Goal: Information Seeking & Learning: Learn about a topic

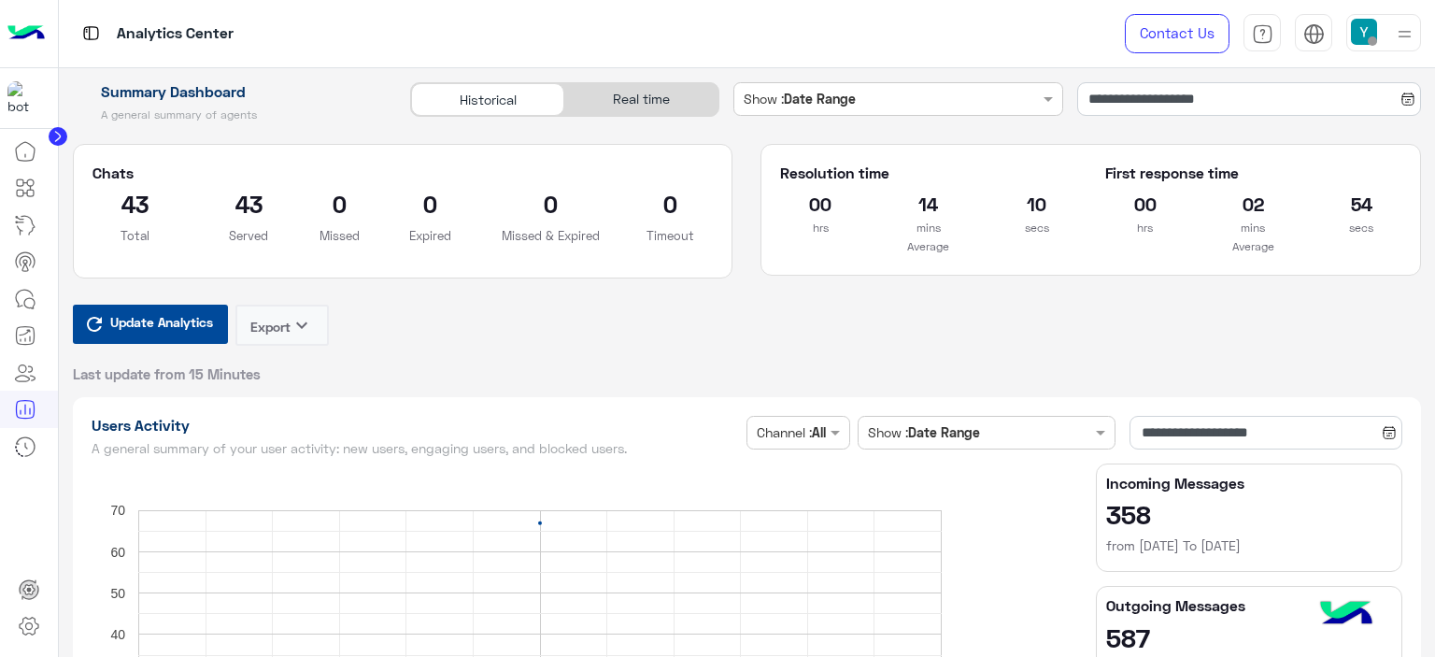
scroll to position [501, 0]
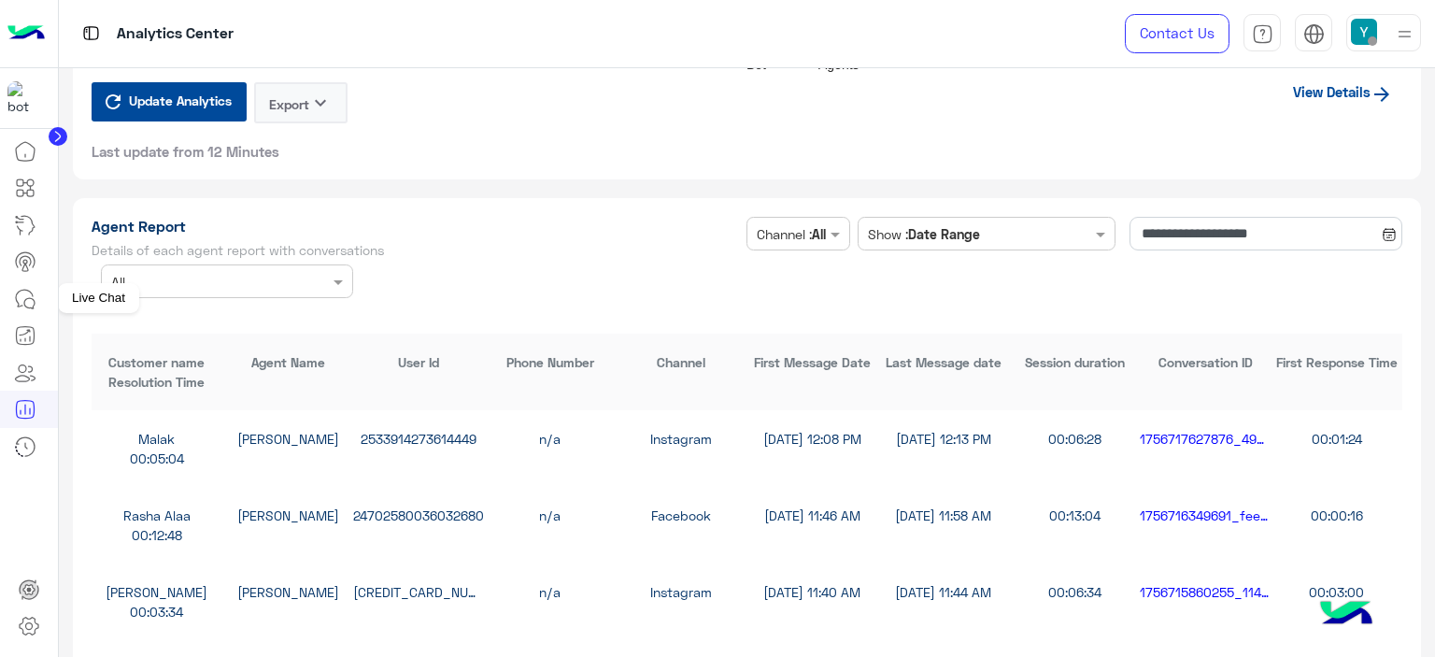
click at [21, 296] on icon at bounding box center [25, 299] width 22 height 22
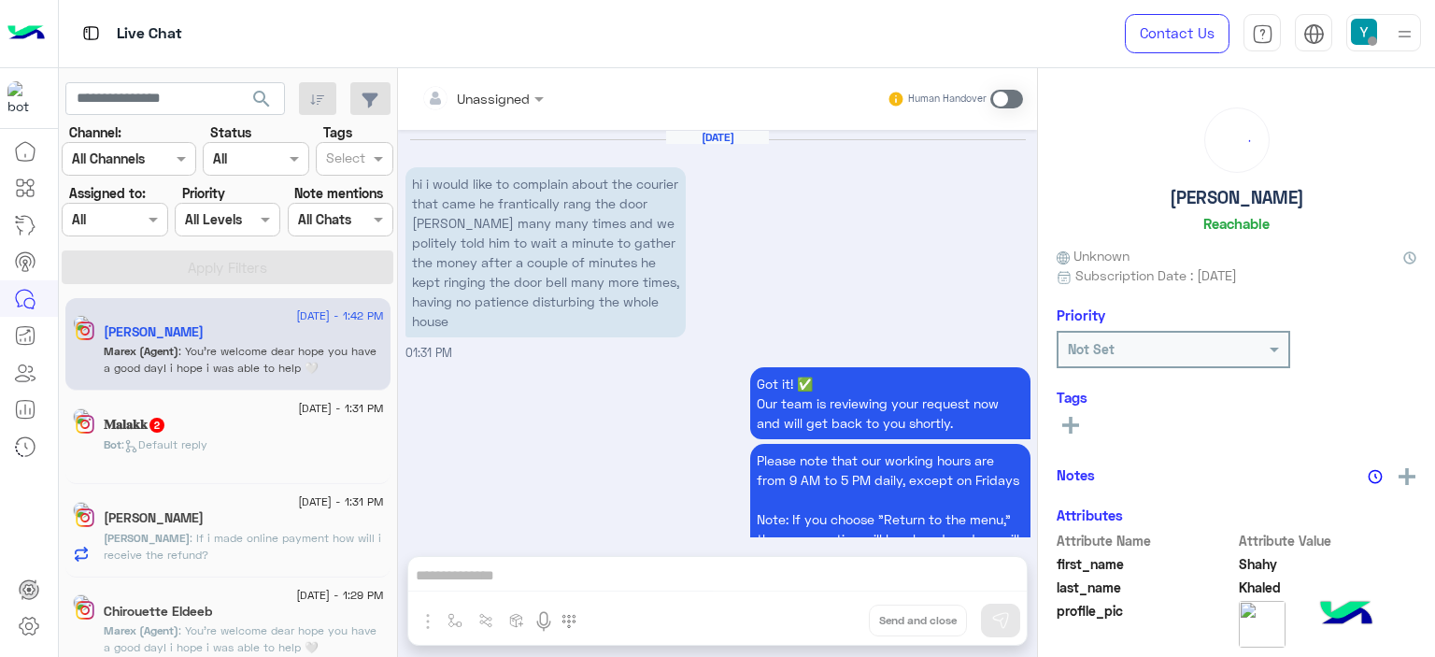
scroll to position [1427, 0]
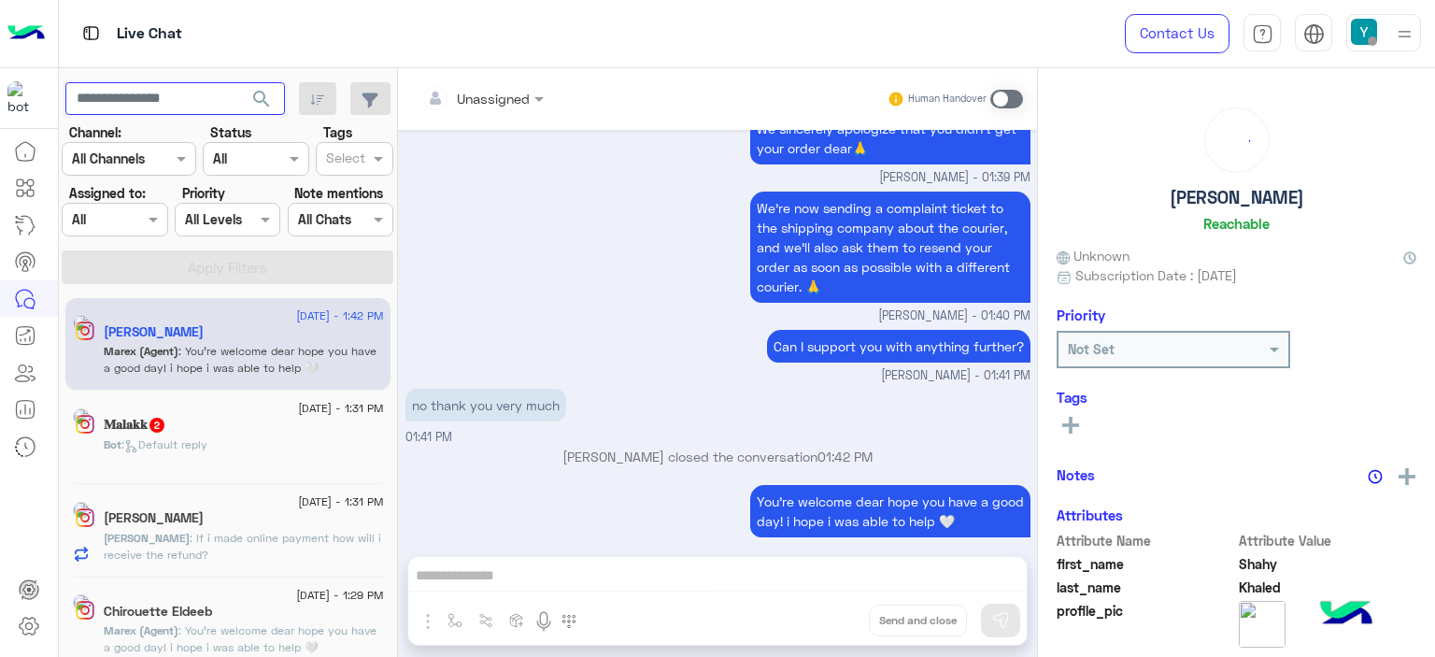
click at [114, 96] on input "text" at bounding box center [175, 99] width 220 height 34
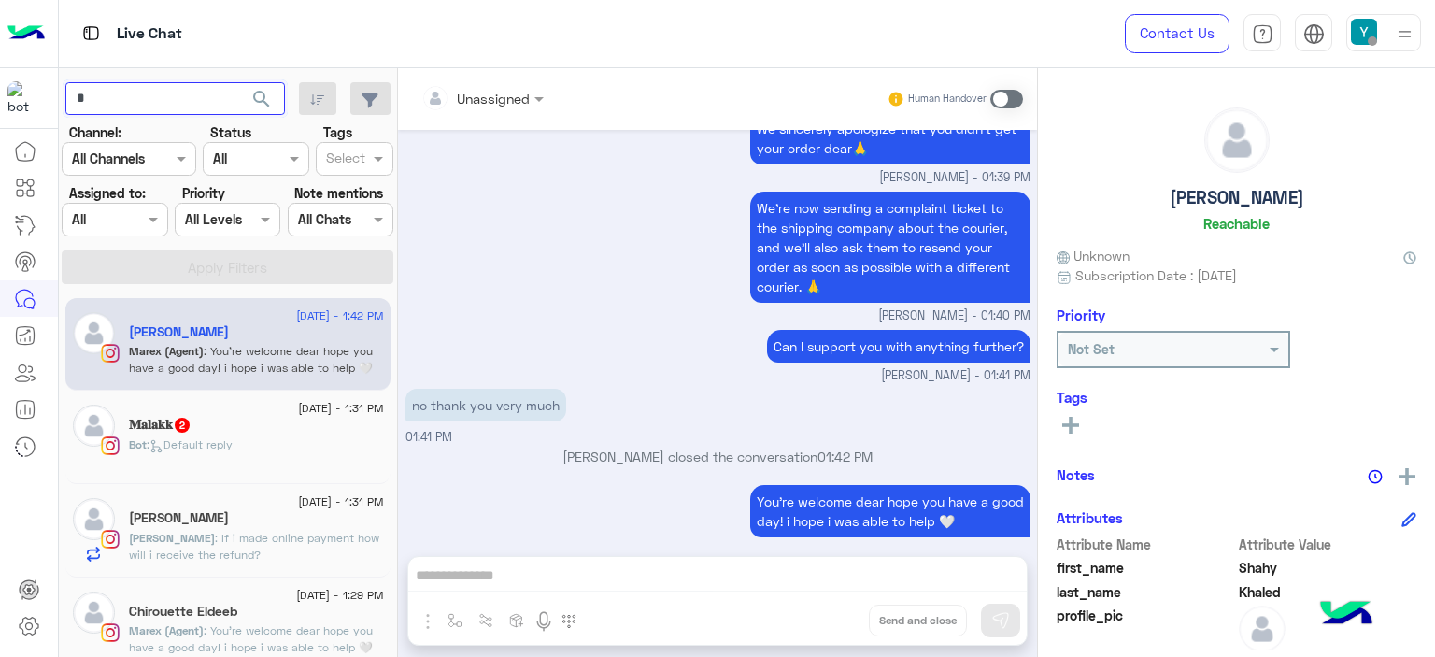
type input "*"
click at [262, 94] on span "search" at bounding box center [261, 99] width 22 height 22
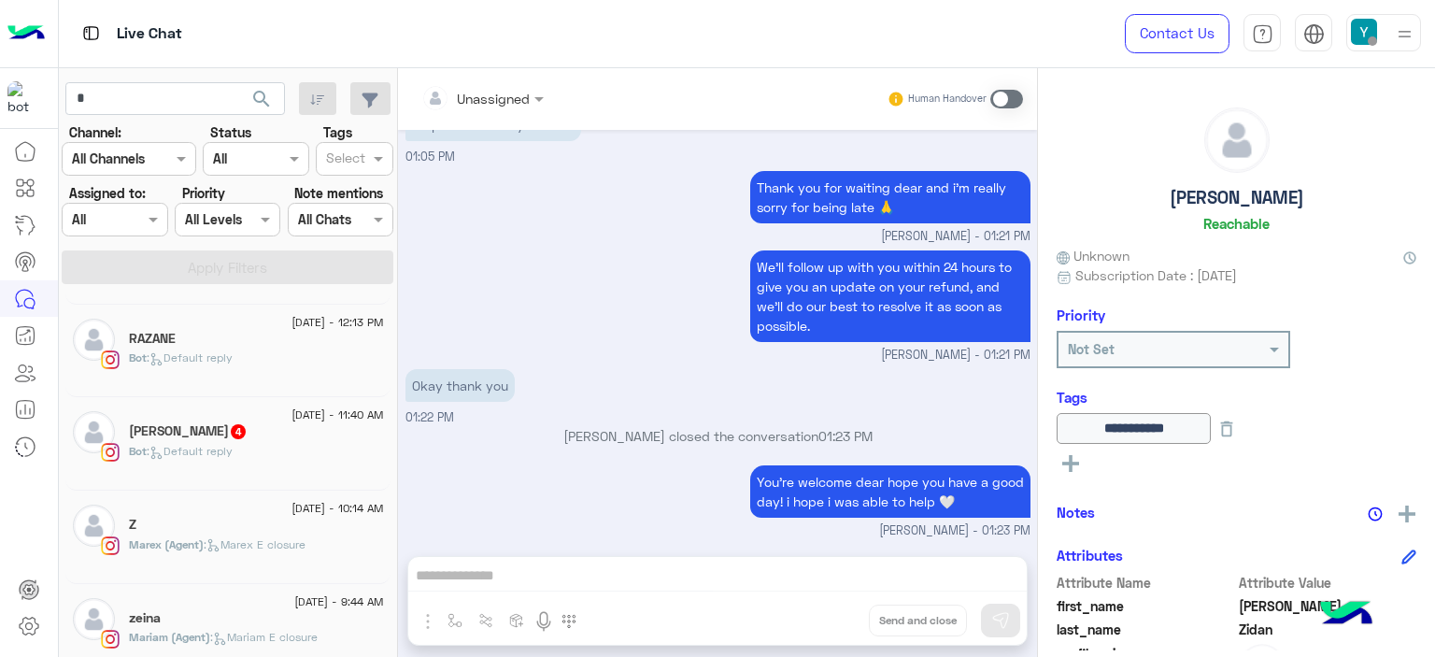
scroll to position [275, 0]
click at [183, 525] on div "Z" at bounding box center [256, 525] width 255 height 20
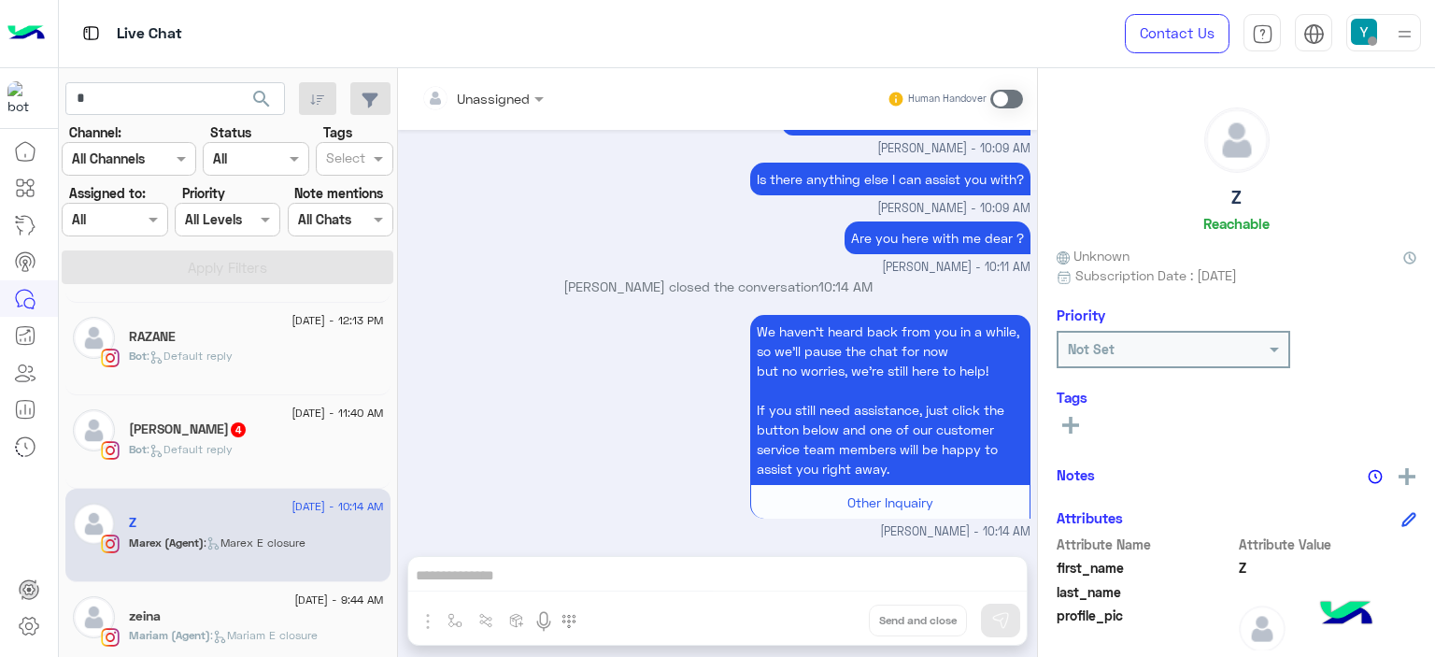
scroll to position [371, 0]
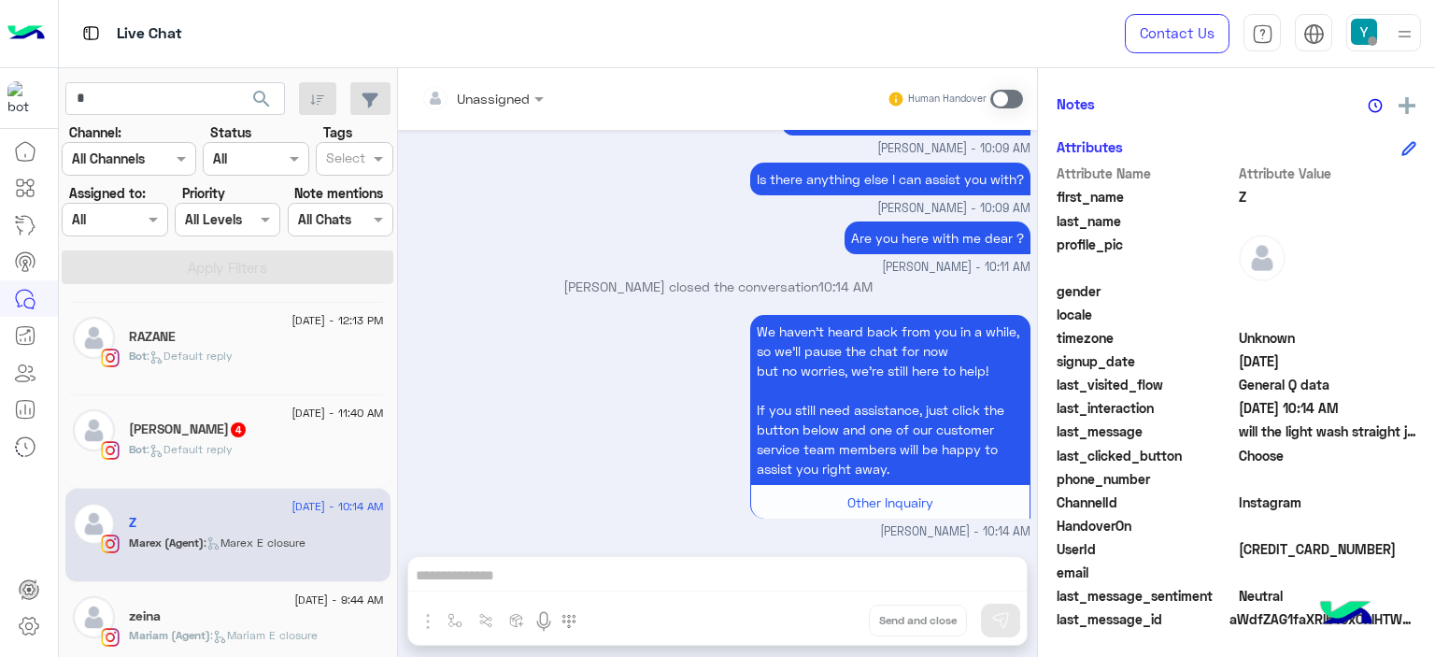
click at [1288, 548] on span "[CREDIT_CARD_NUMBER]" at bounding box center [1328, 549] width 178 height 20
copy span "[CREDIT_CARD_NUMBER]"
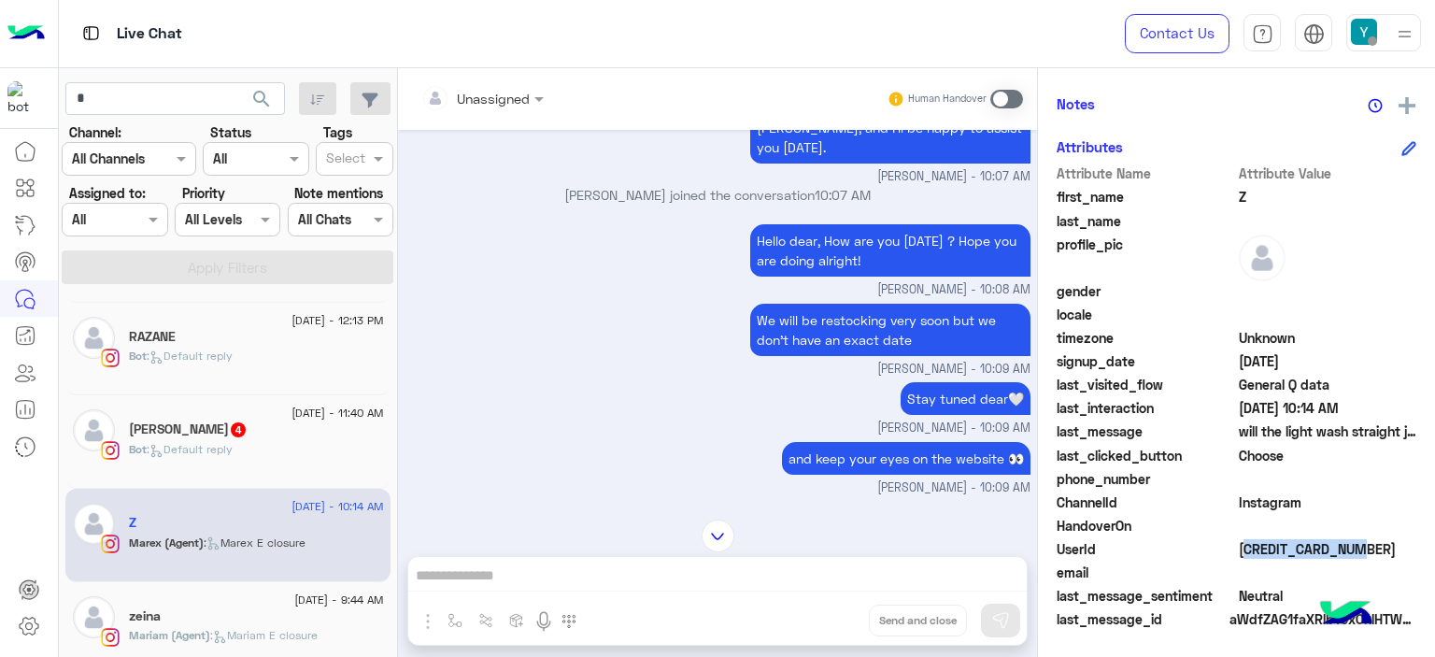
scroll to position [1227, 0]
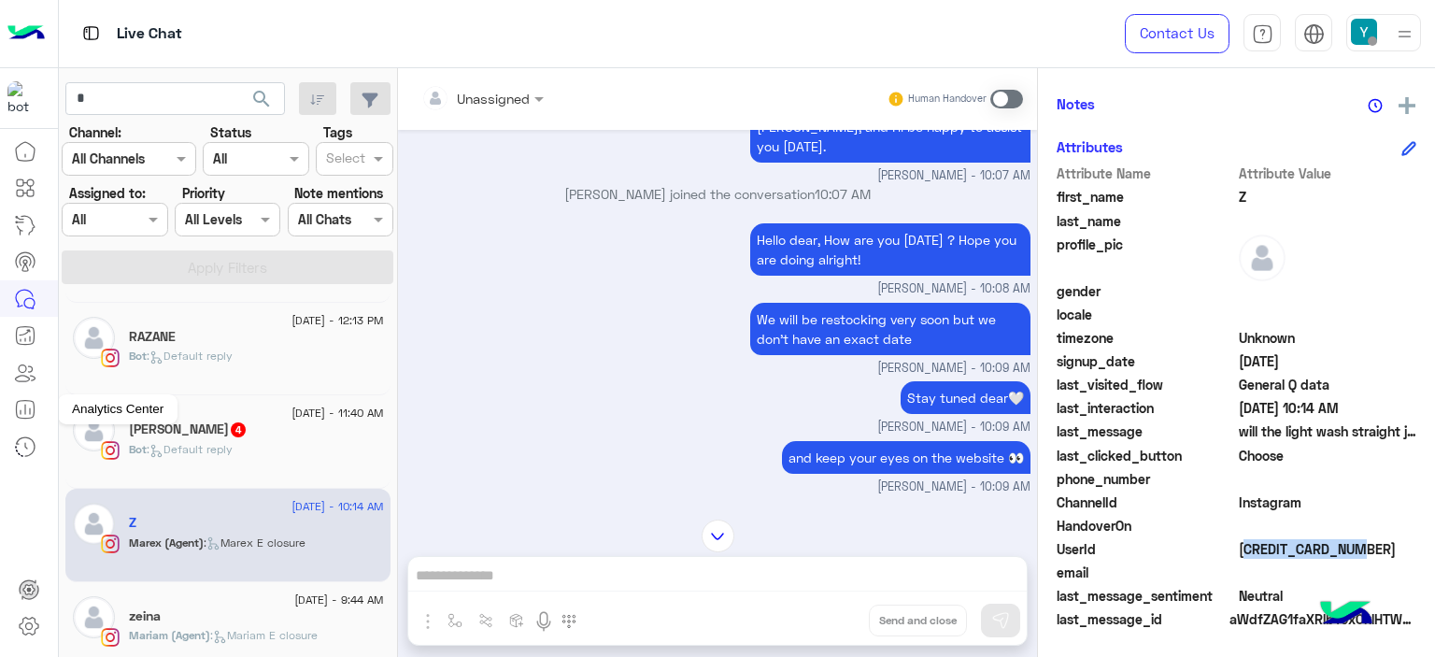
click at [27, 403] on icon at bounding box center [25, 409] width 22 height 22
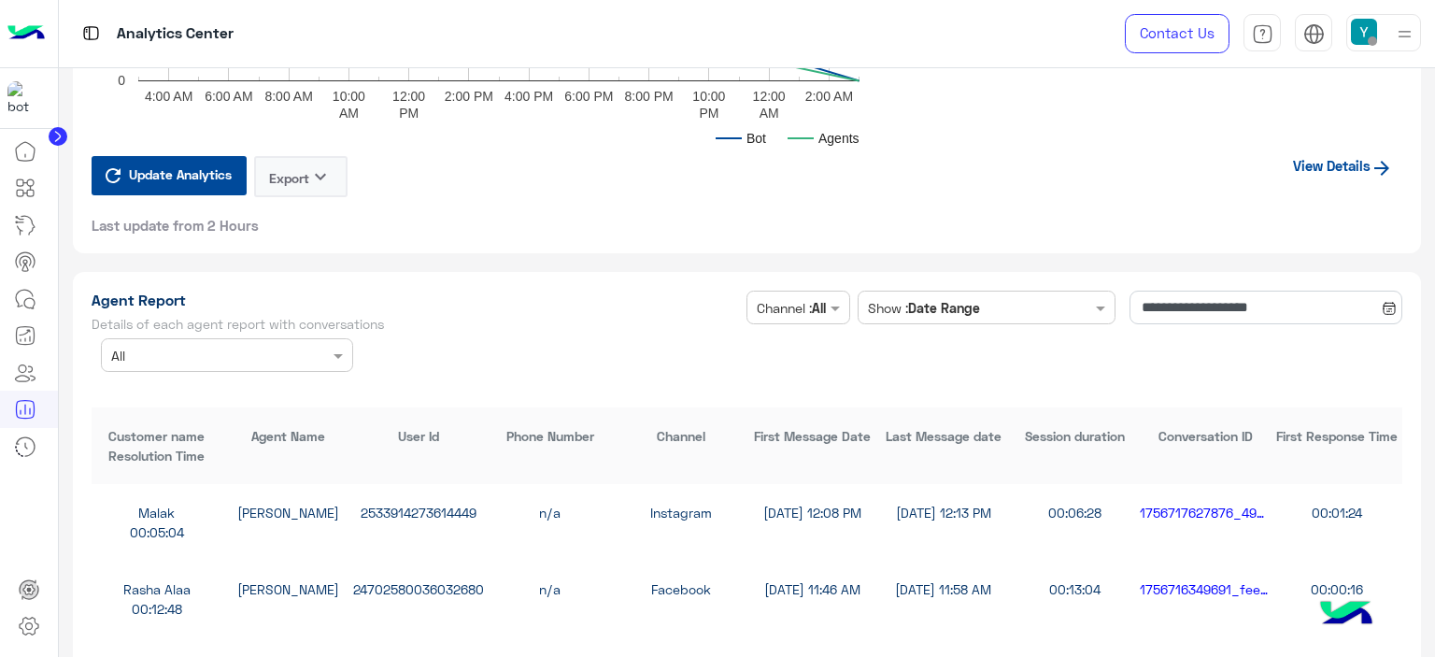
scroll to position [4944, 0]
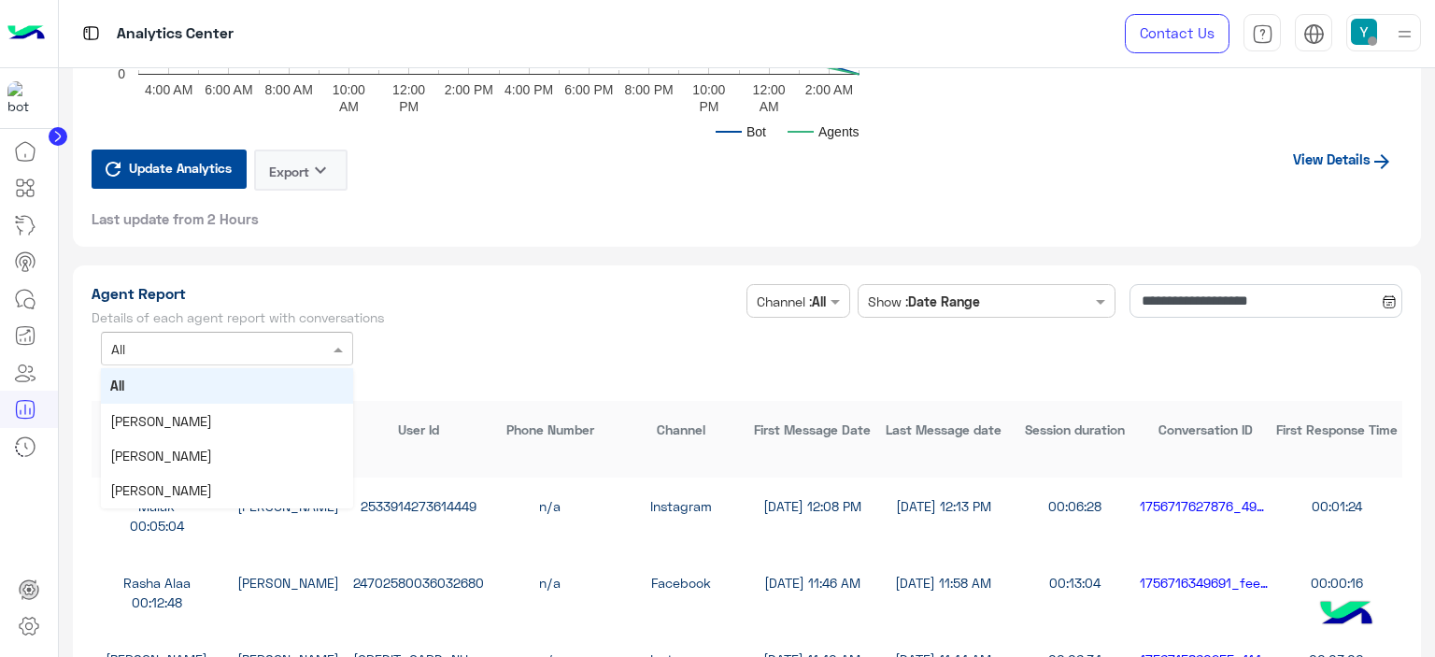
click at [334, 339] on span at bounding box center [340, 349] width 23 height 20
click at [258, 451] on div "[PERSON_NAME]" at bounding box center [227, 455] width 252 height 35
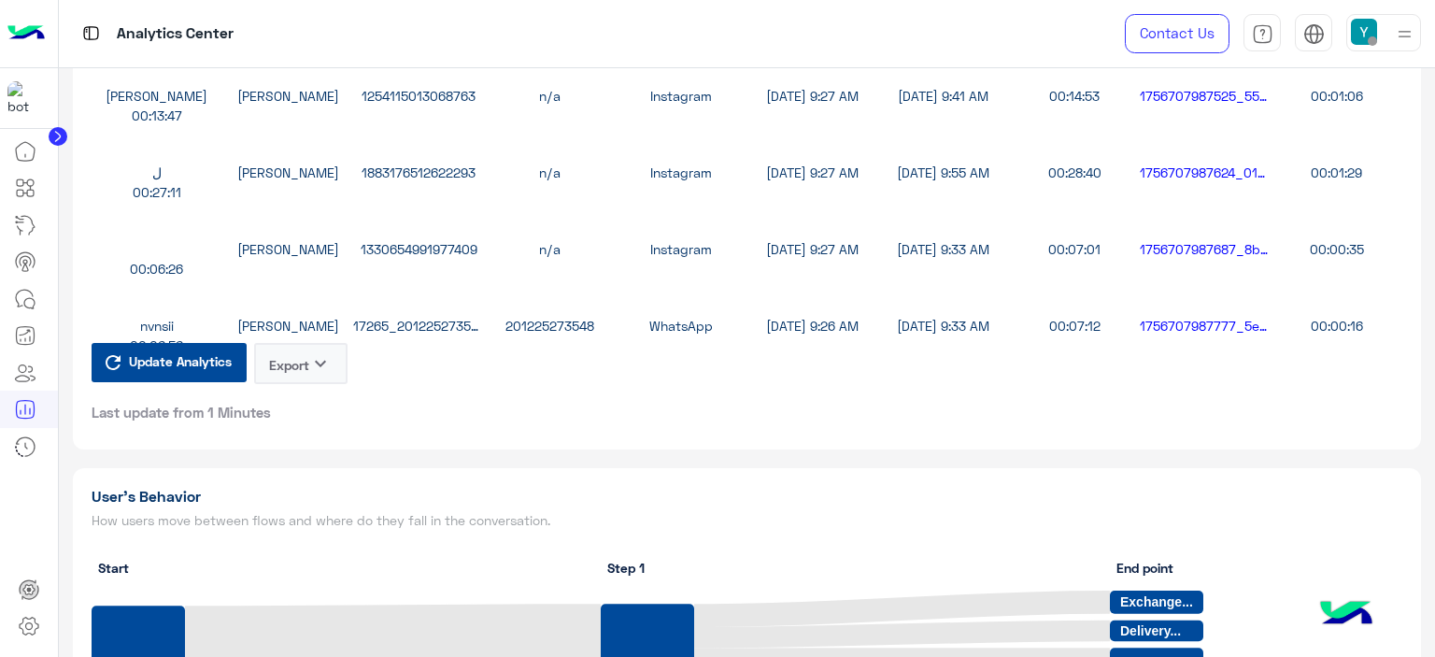
scroll to position [5355, 0]
click at [292, 352] on button "Export keyboard_arrow_down" at bounding box center [300, 362] width 93 height 41
click at [293, 406] on button "CSV" at bounding box center [300, 403] width 93 height 35
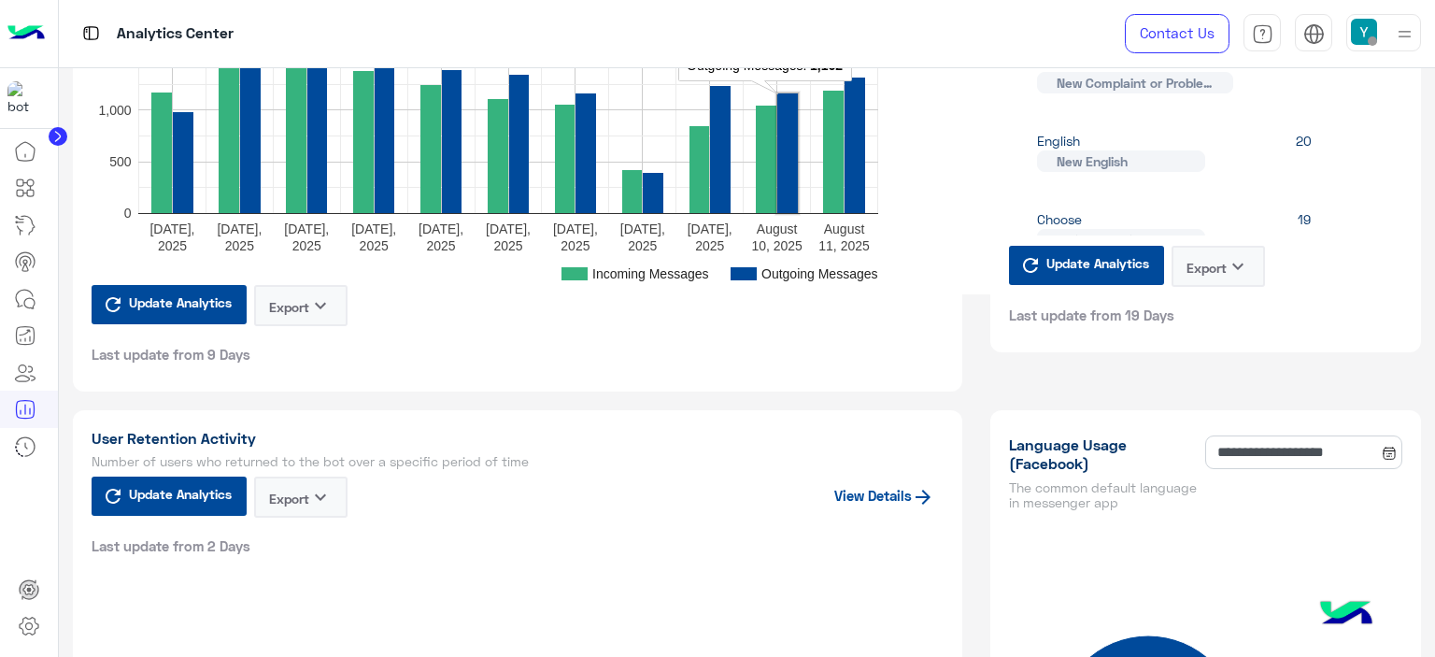
scroll to position [0, 0]
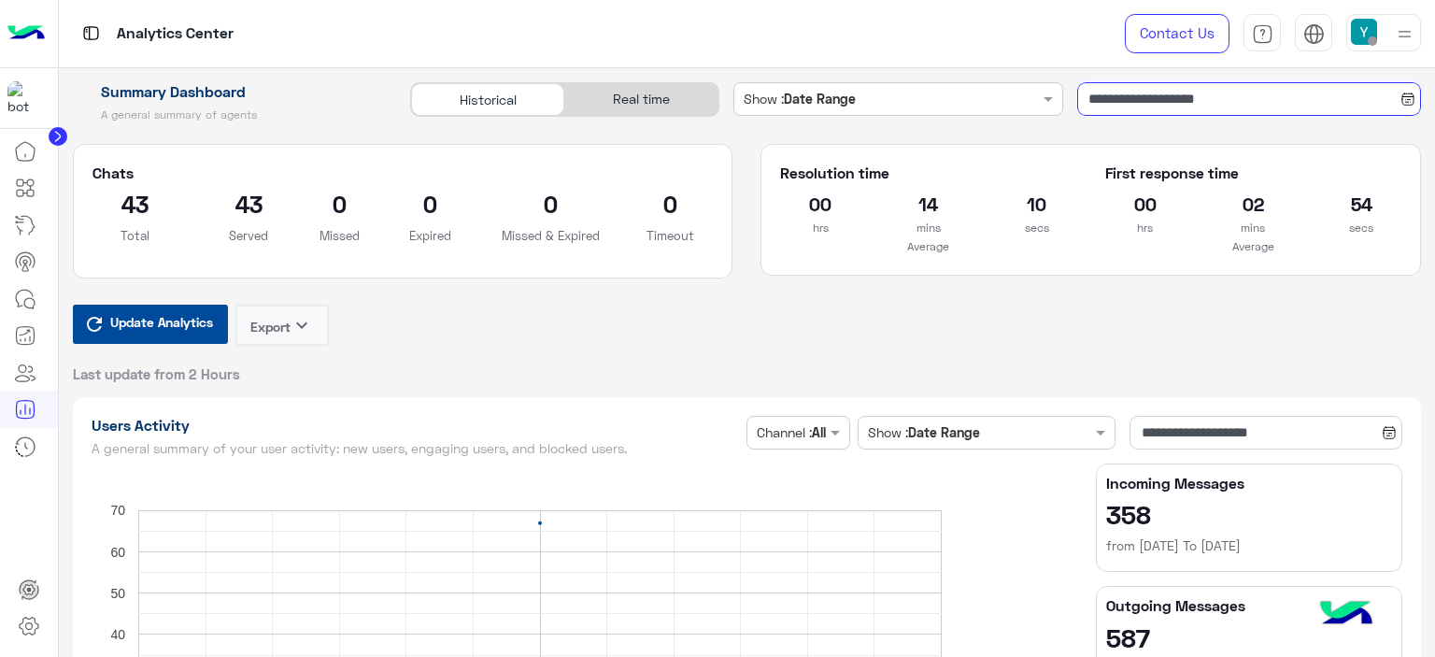
click at [1097, 97] on input "**********" at bounding box center [1249, 99] width 344 height 34
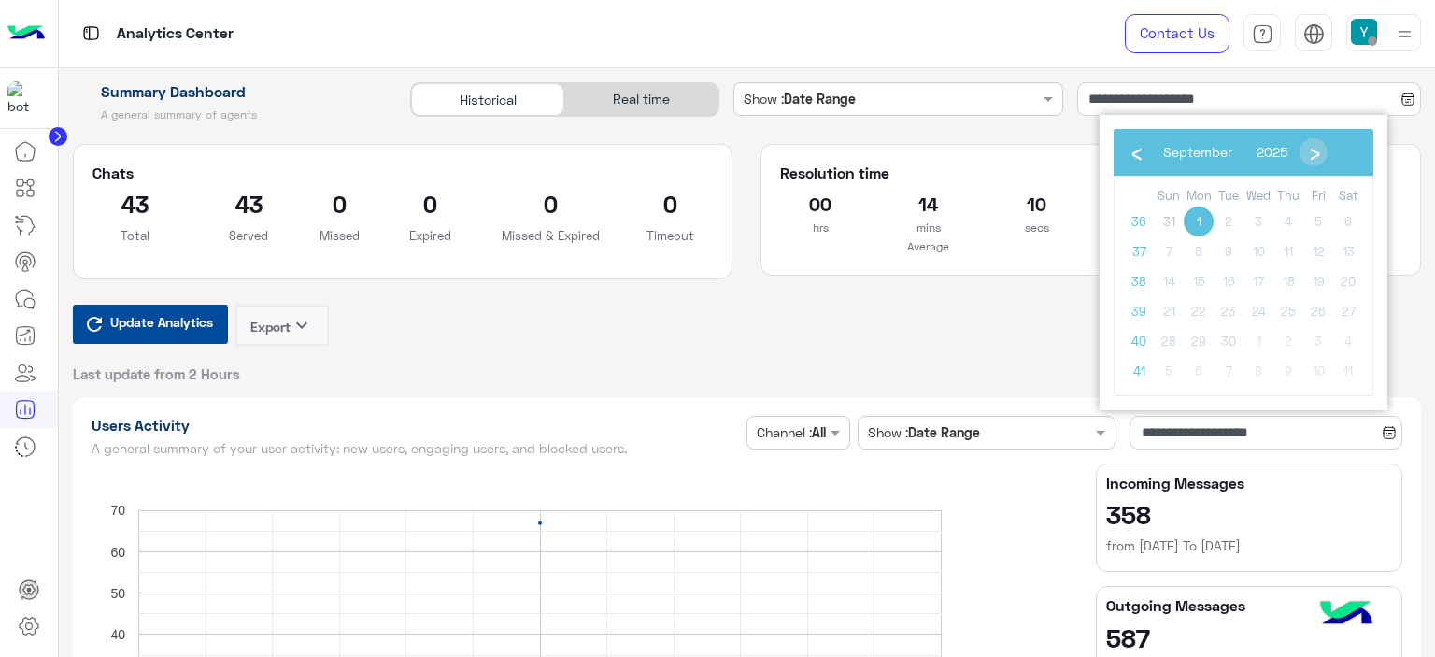
click at [1169, 221] on tr "36 31 1 2 3 4 5 6" at bounding box center [1243, 222] width 239 height 30
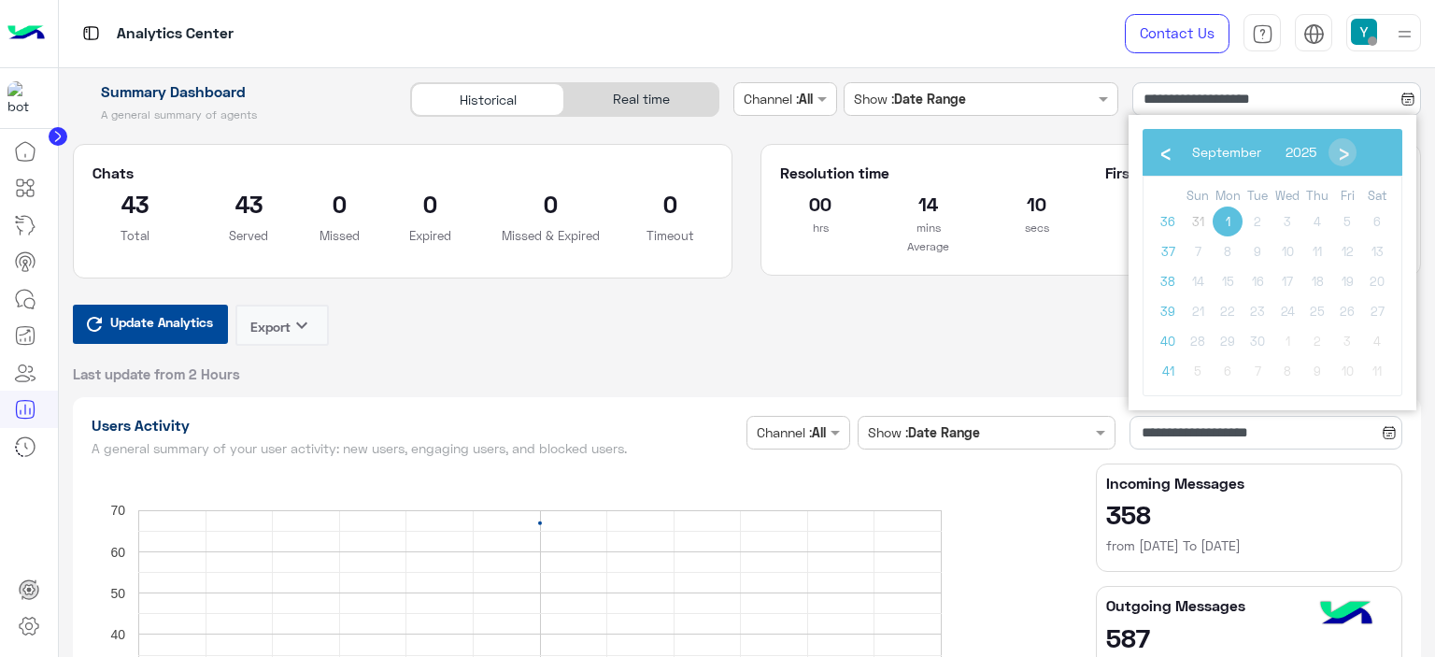
click at [1203, 216] on span "31" at bounding box center [1198, 222] width 30 height 30
click at [1200, 223] on span "31" at bounding box center [1198, 222] width 30 height 30
click at [1164, 156] on span "‹" at bounding box center [1165, 151] width 28 height 28
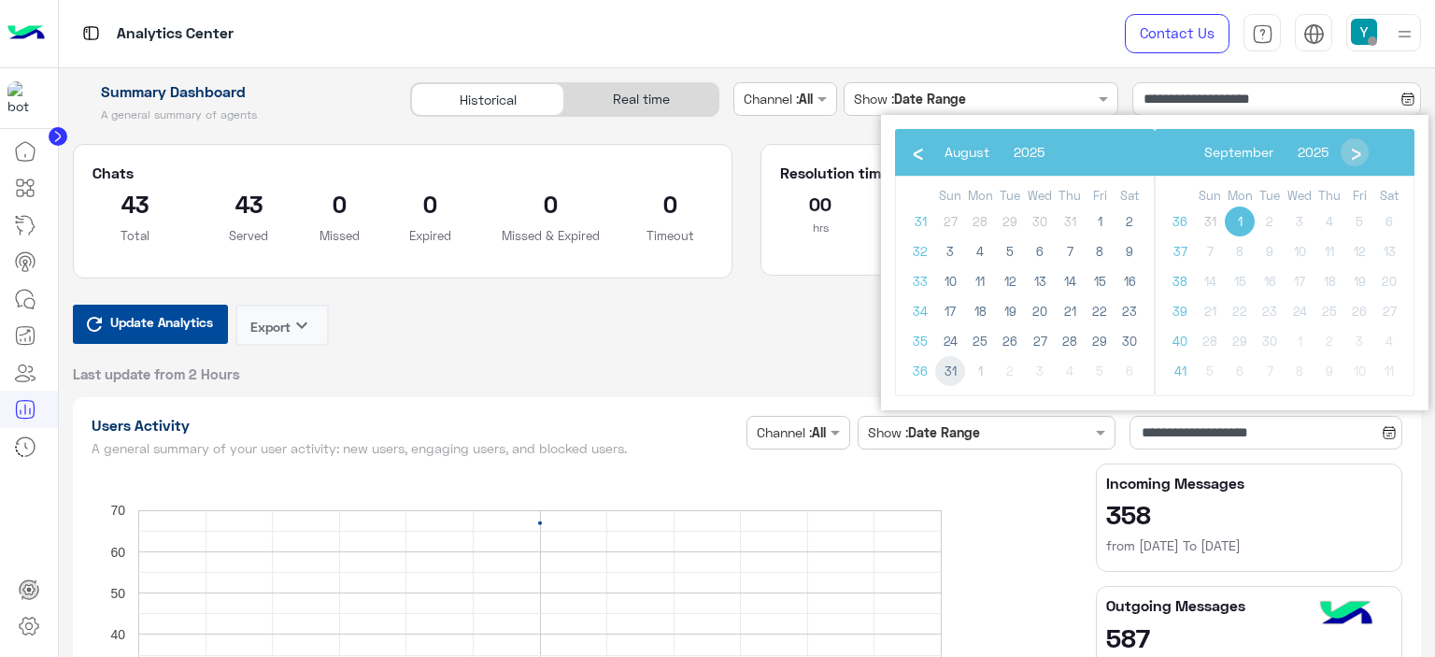
click at [950, 368] on span "31" at bounding box center [950, 371] width 30 height 30
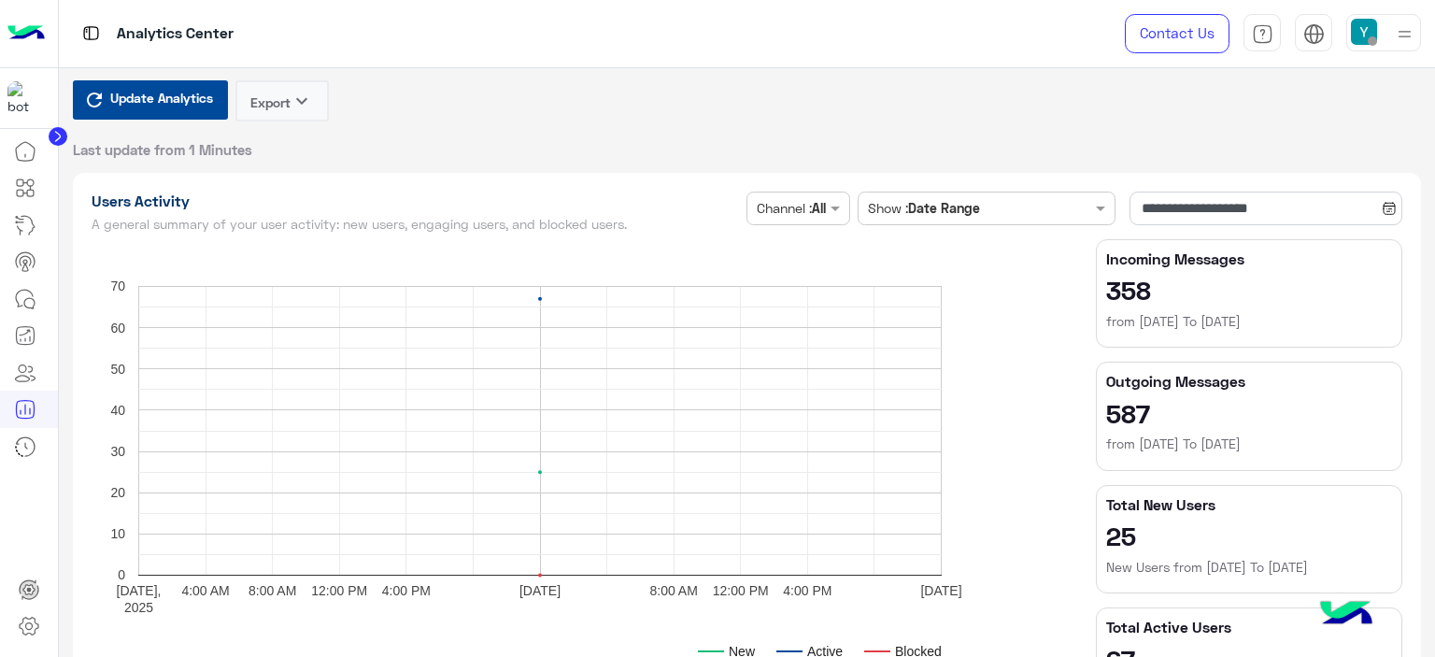
scroll to position [508, 0]
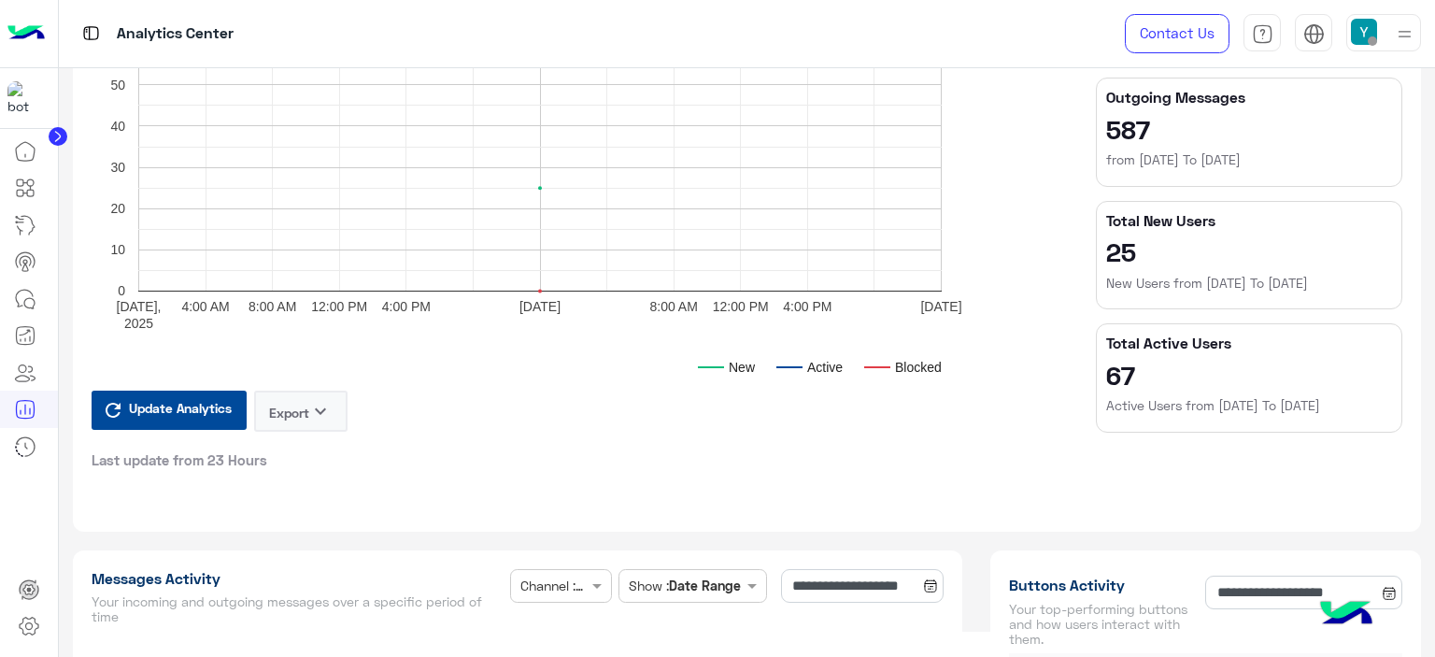
click at [198, 406] on span "Update Analytics" at bounding box center [180, 407] width 112 height 25
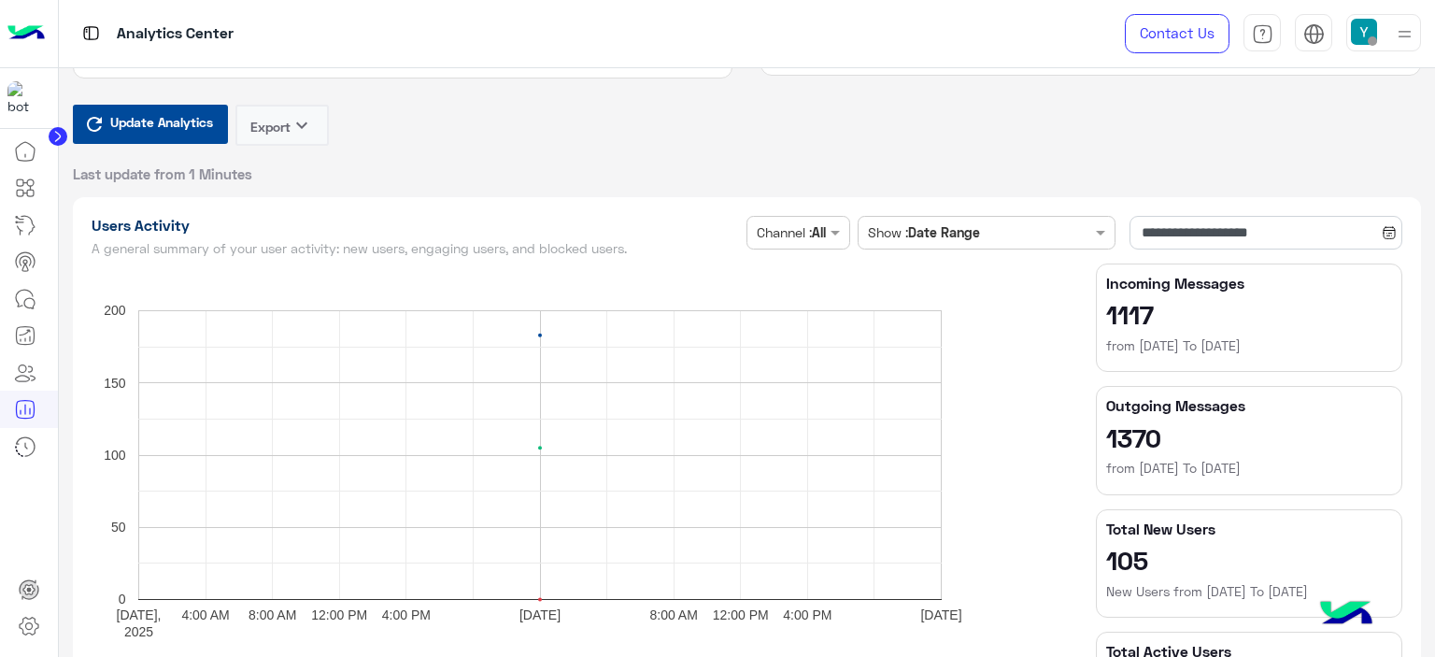
scroll to position [0, 0]
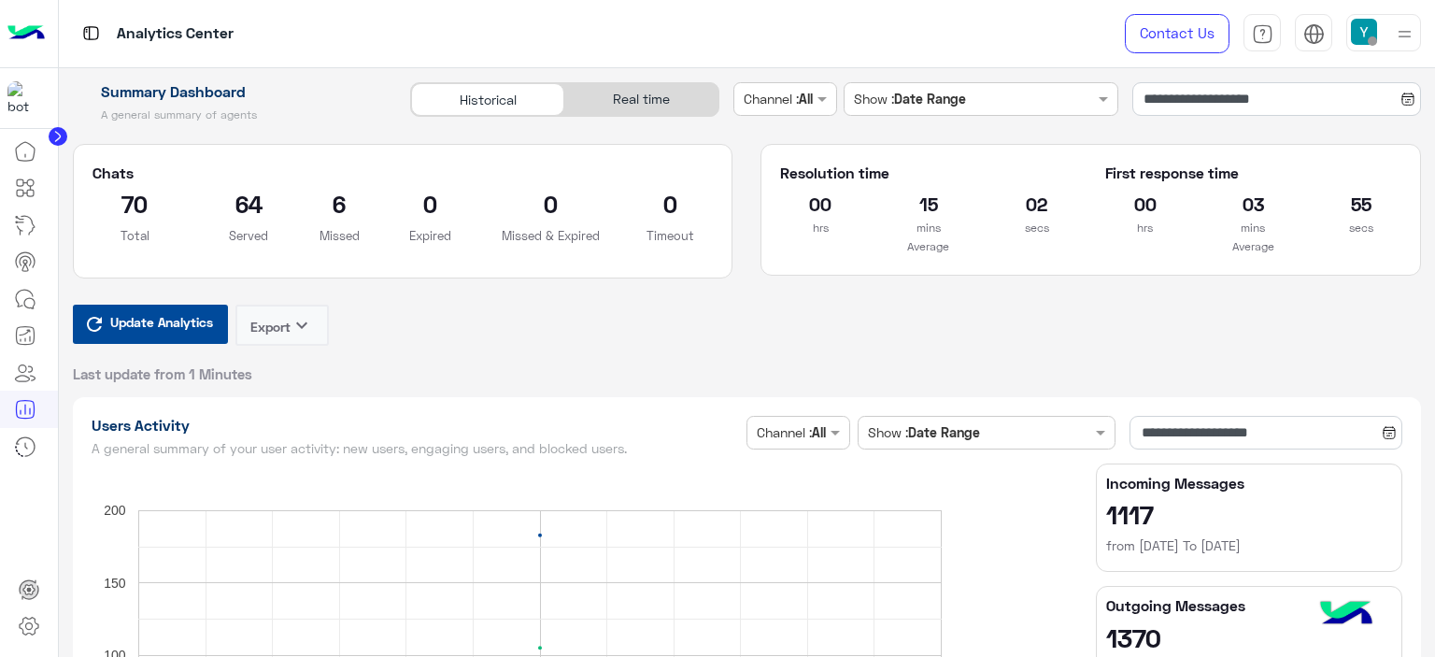
click at [748, 238] on div "Resolution time 00 hrs 15 mins 02 secs Average First response time 00 hrs 03 mi…" at bounding box center [1091, 224] width 689 height 161
click at [748, 126] on div "Channel Channel : All" at bounding box center [789, 106] width 111 height 48
click at [1157, 89] on input "**********" at bounding box center [1277, 99] width 289 height 34
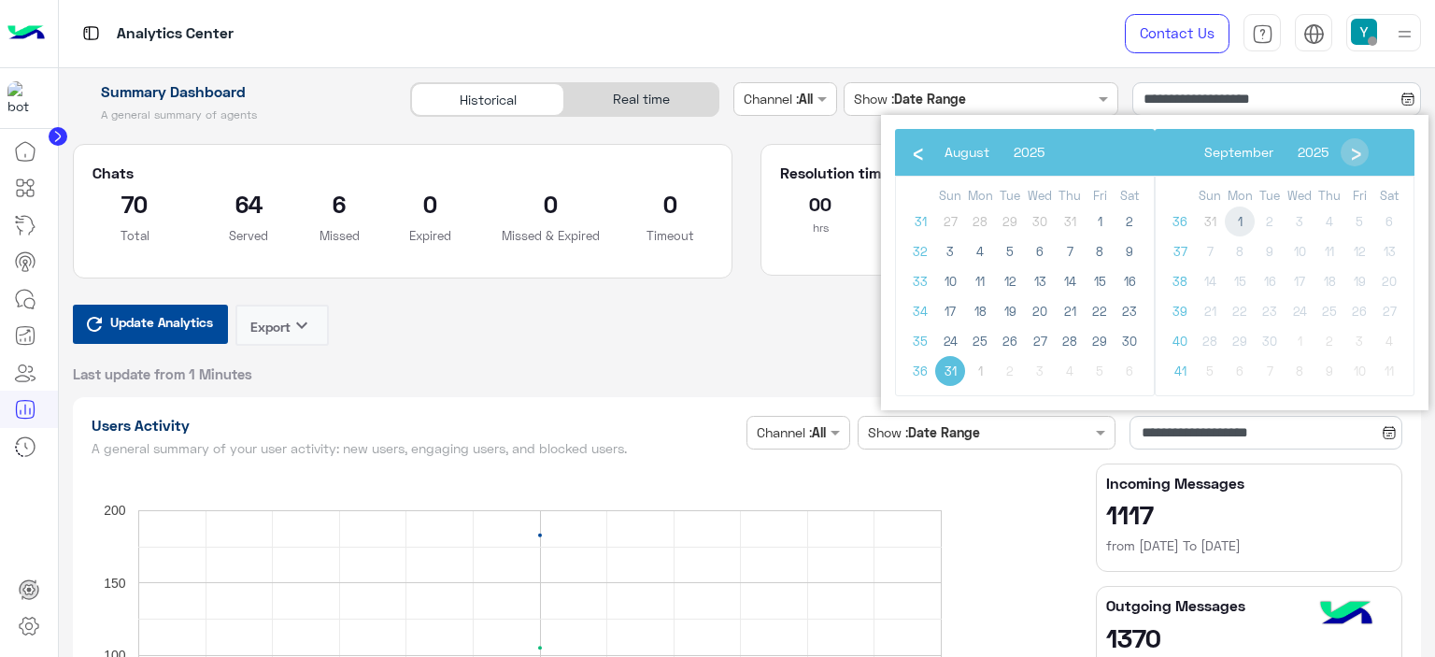
click at [1242, 218] on span "1" at bounding box center [1240, 222] width 30 height 30
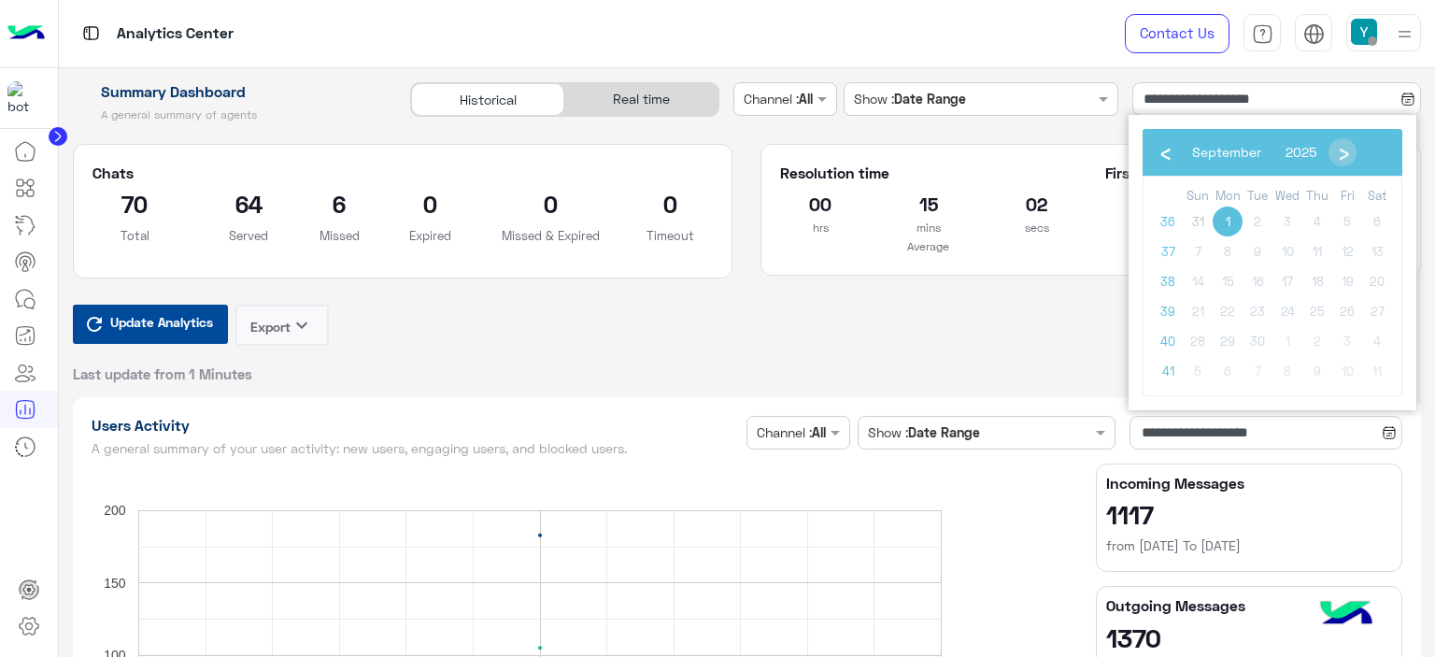
click at [1222, 219] on span "1" at bounding box center [1228, 222] width 30 height 30
type input "**********"
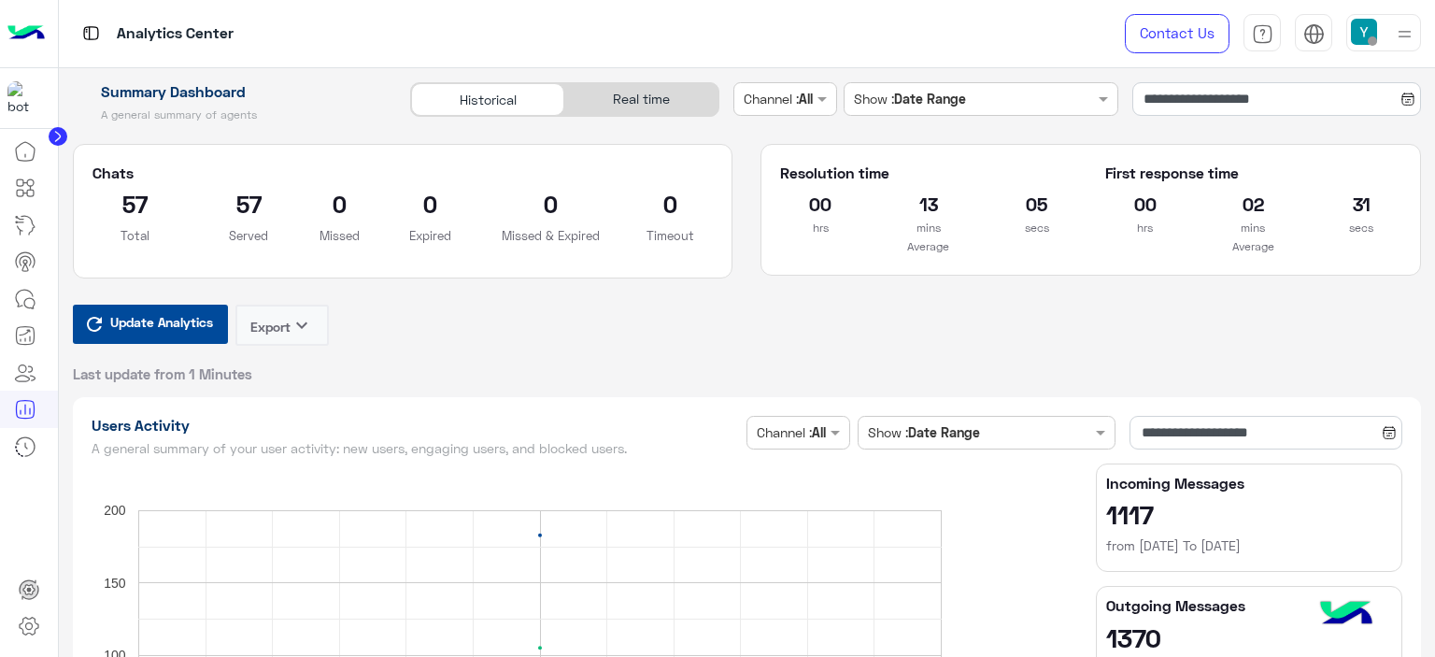
click at [1199, 214] on div "02 mins" at bounding box center [1253, 213] width 108 height 49
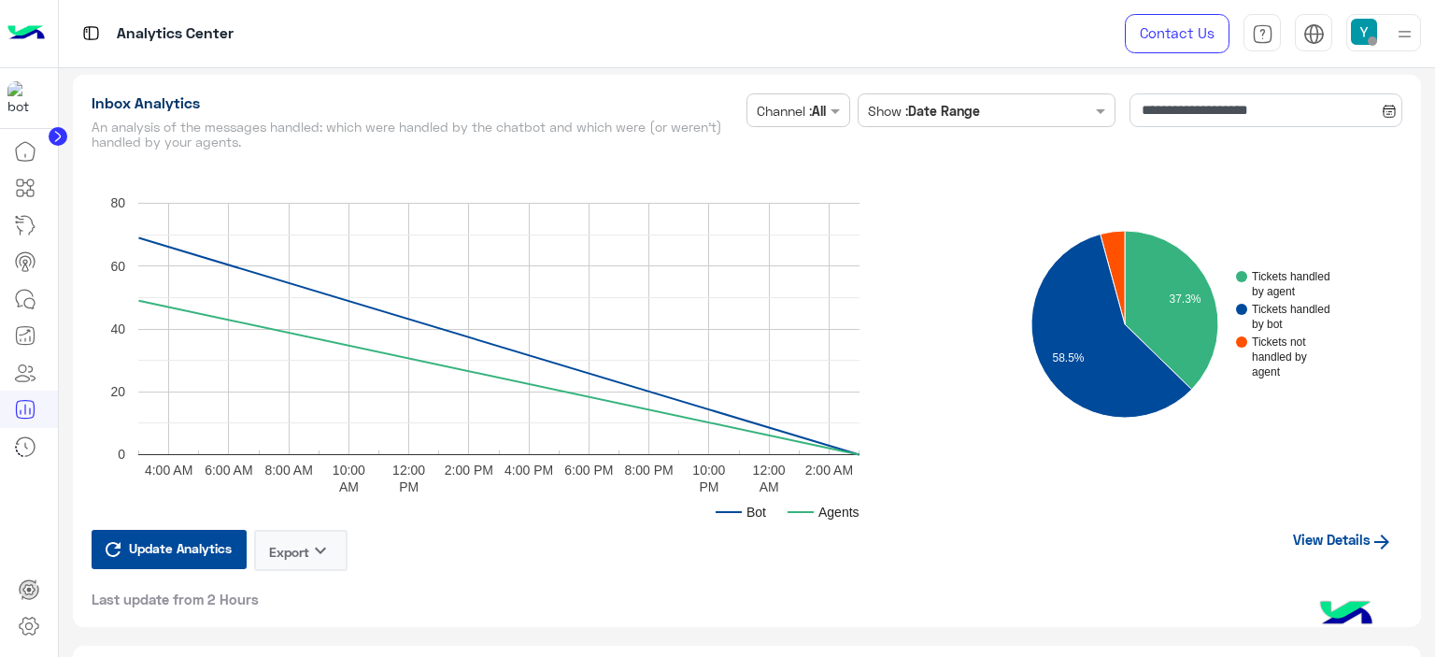
scroll to position [4562, 0]
click at [1325, 532] on link "View Details" at bounding box center [1343, 541] width 119 height 36
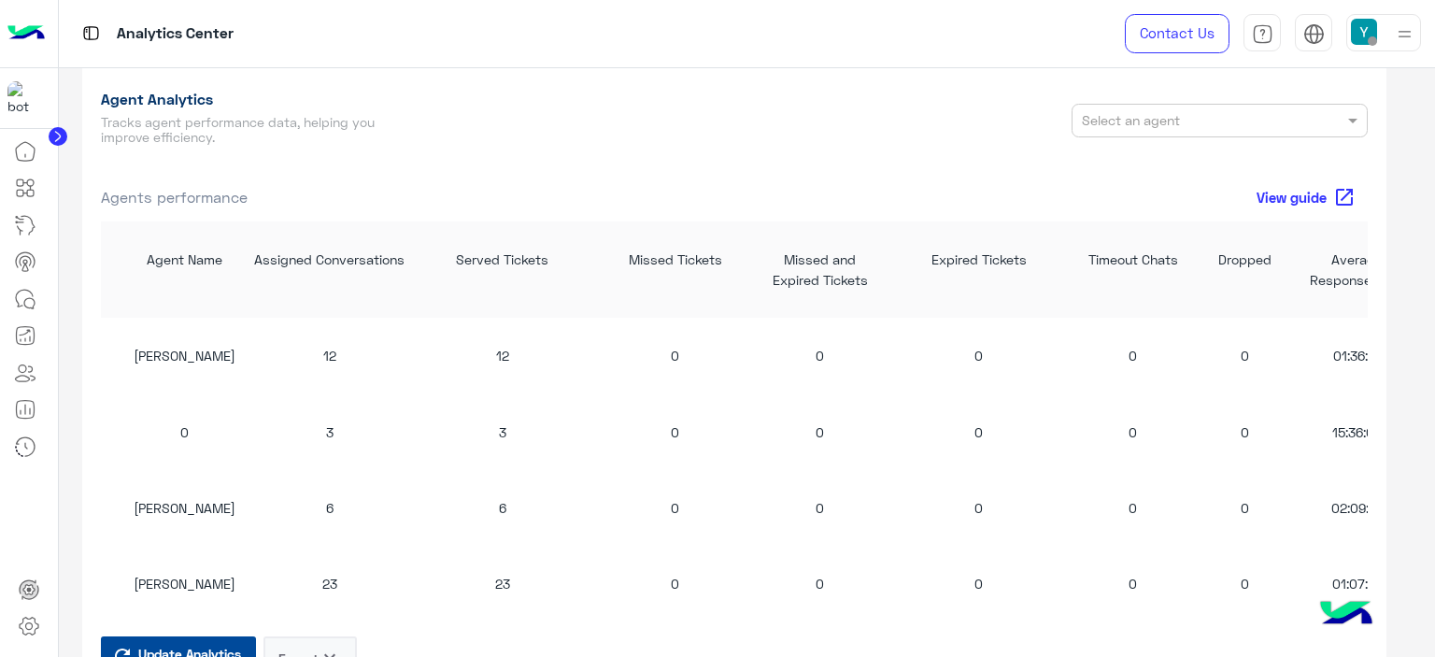
scroll to position [1710, 0]
